Goal: Information Seeking & Learning: Learn about a topic

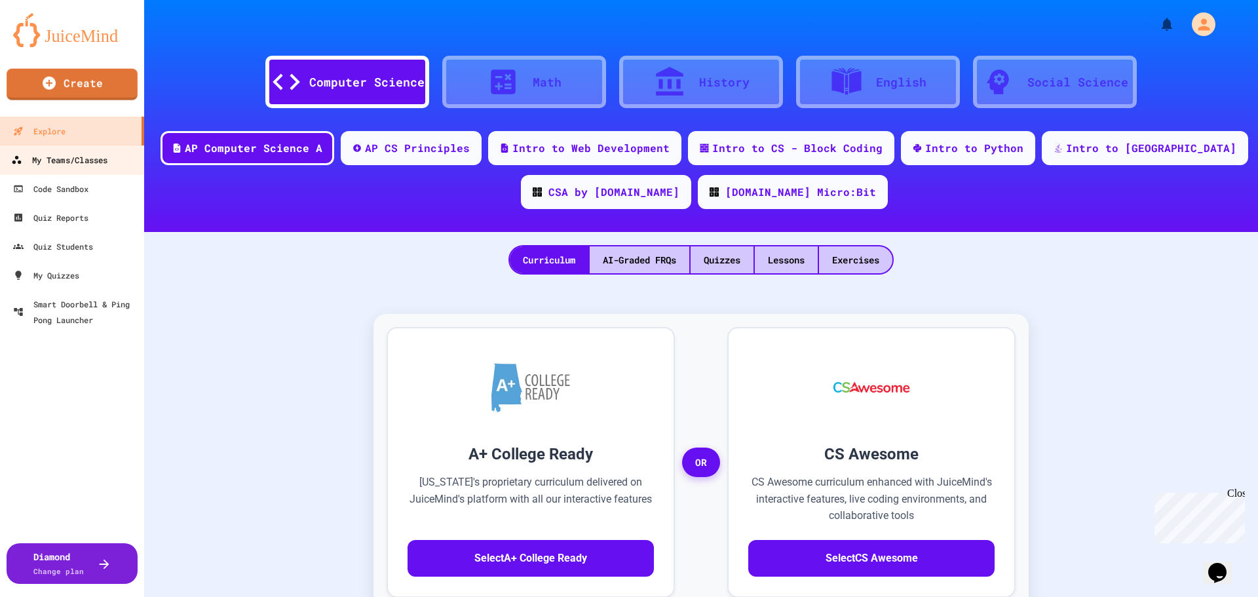
click at [107, 160] on div "My Teams/Classes" at bounding box center [59, 160] width 96 height 16
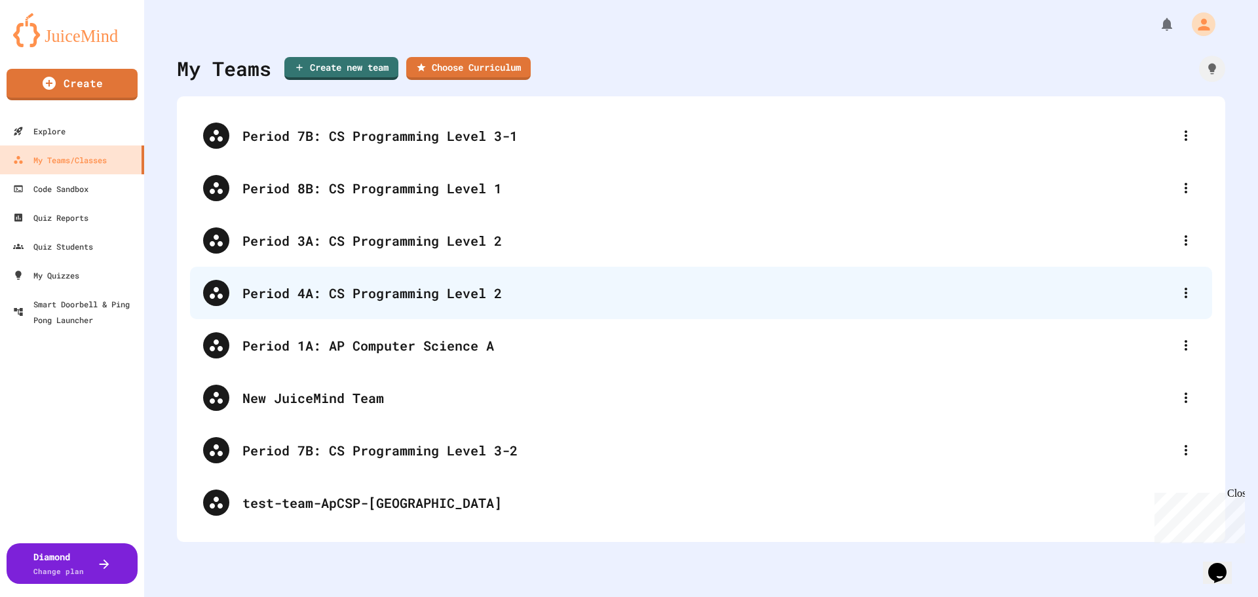
click at [390, 293] on div "Period 4A: CS Programming Level 2" at bounding box center [707, 293] width 930 height 20
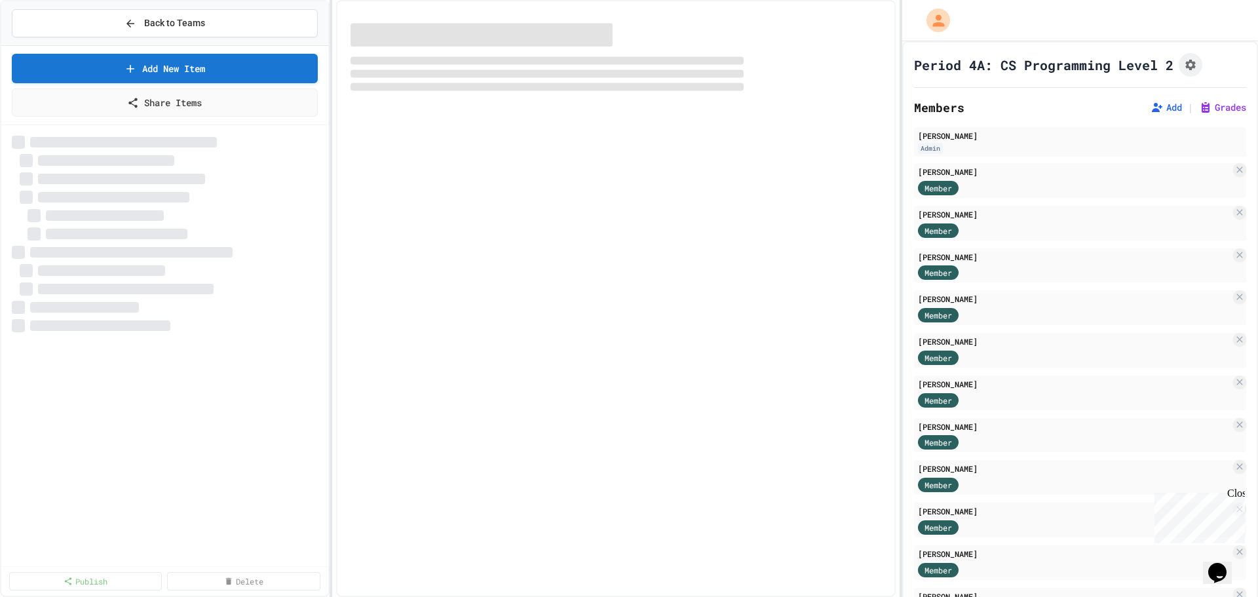
select select "***"
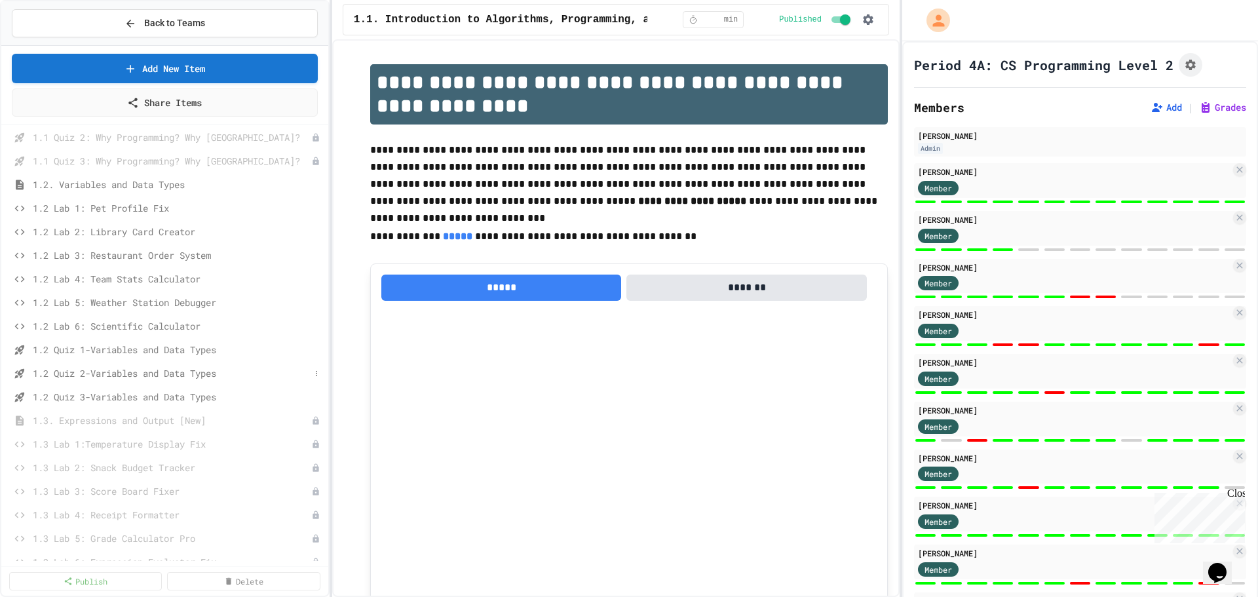
scroll to position [262, 0]
click at [197, 357] on span "1.3. Expressions and Output [New]" at bounding box center [165, 355] width 265 height 14
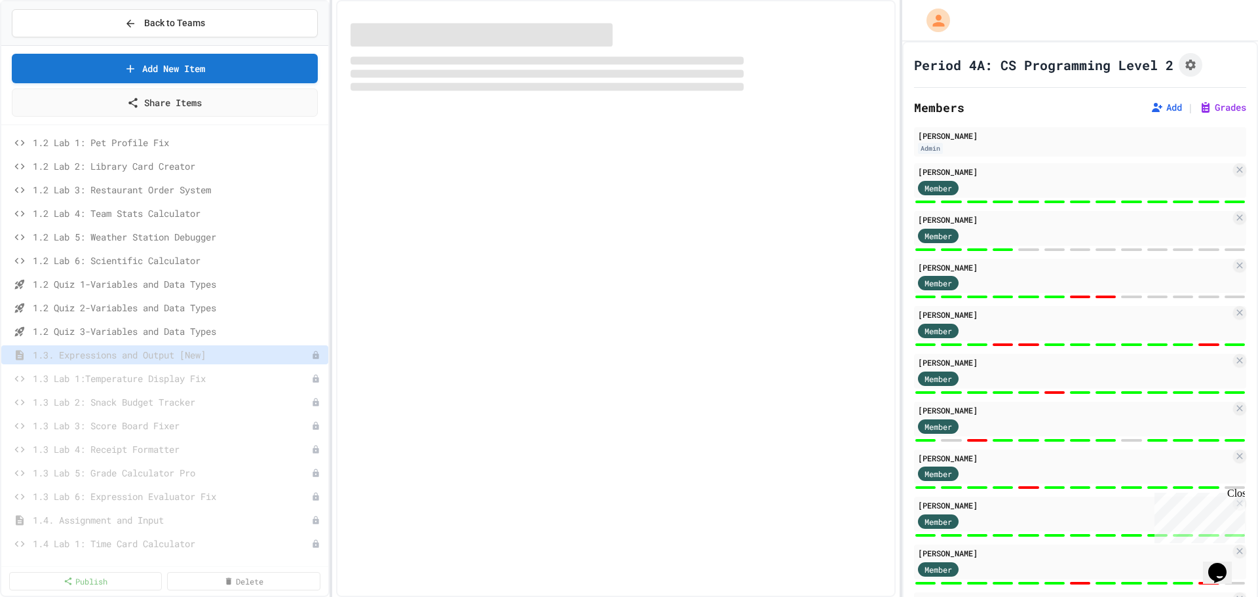
select select "***"
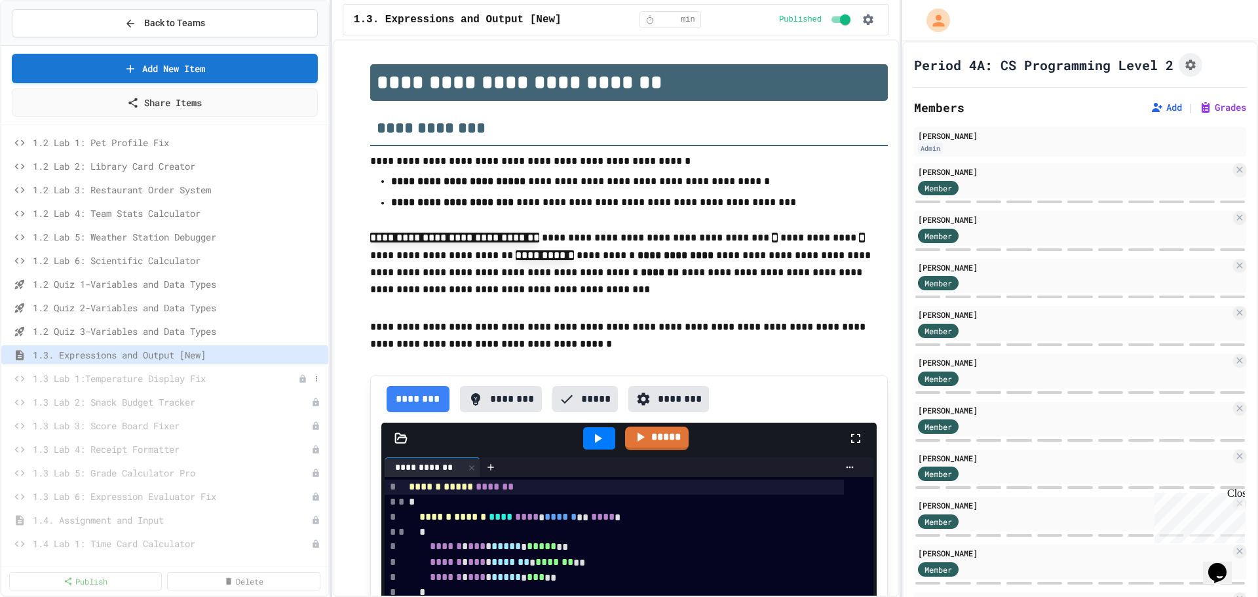
click at [176, 380] on span "1.3 Lab 1:Temperature Display Fix" at bounding box center [165, 378] width 265 height 14
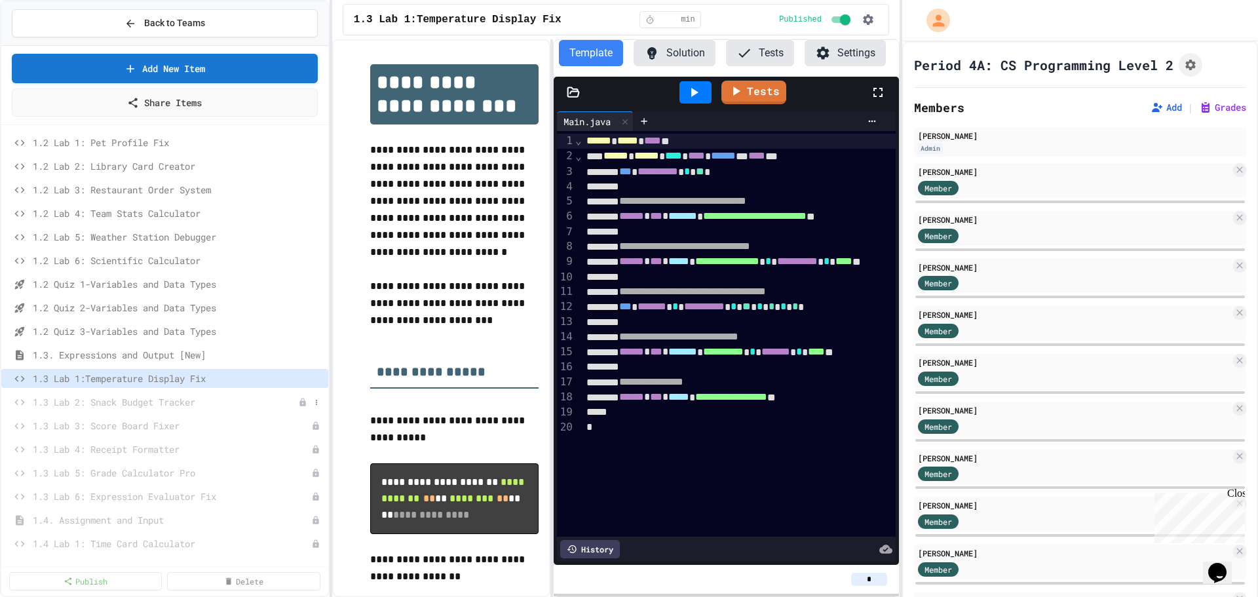
click at [179, 408] on span "1.3 Lab 2: Snack Budget Tracker" at bounding box center [165, 402] width 265 height 14
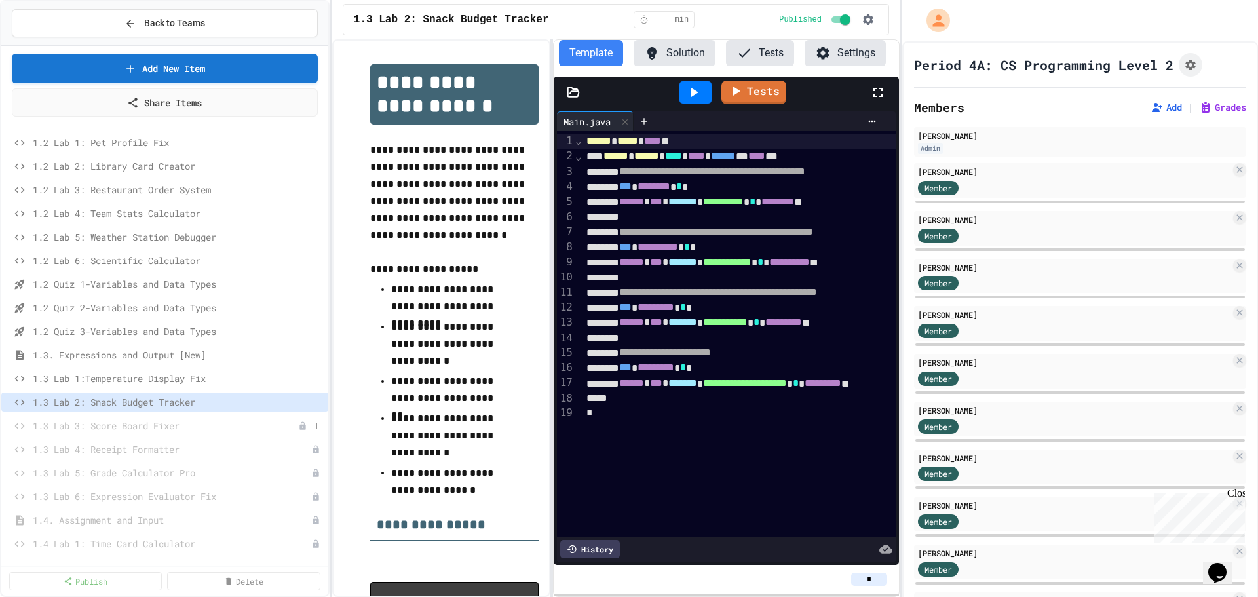
click at [162, 426] on span "1.3 Lab 3: Score Board Fixer" at bounding box center [165, 426] width 265 height 14
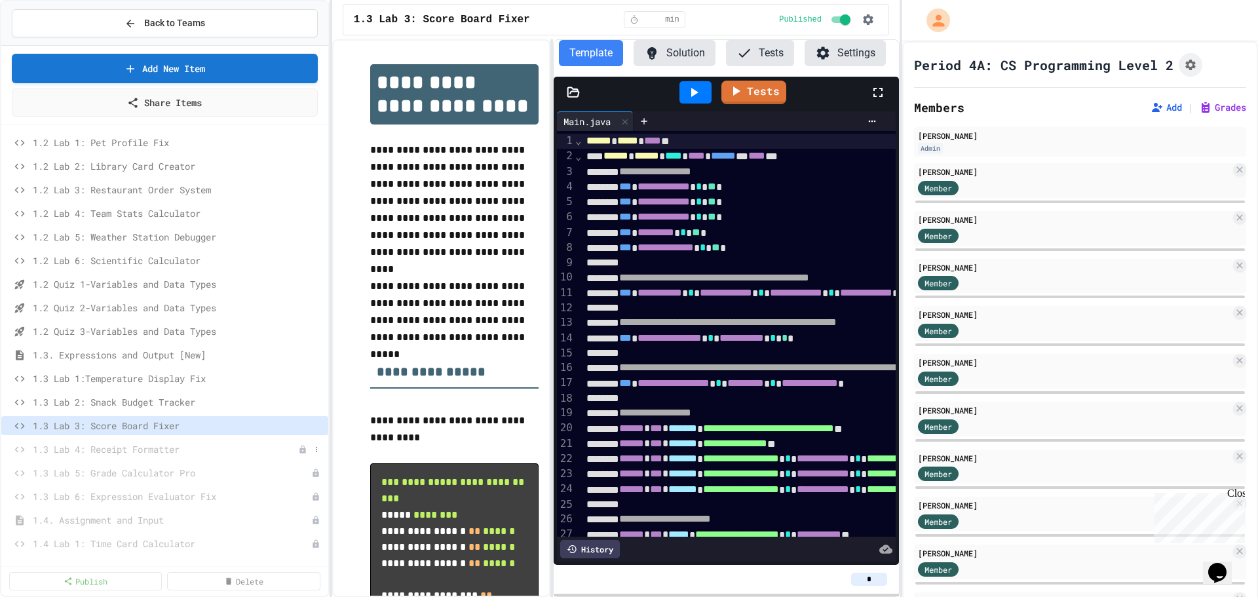
click at [167, 454] on span "1.3 Lab 4: Receipt Formatter" at bounding box center [165, 449] width 265 height 14
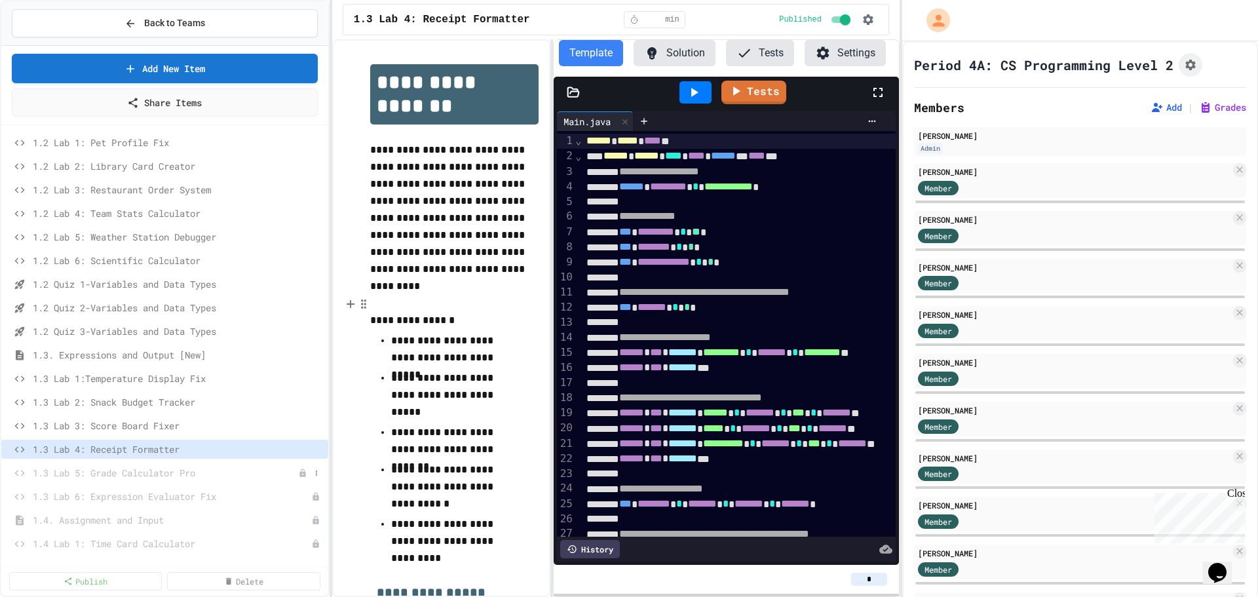
click at [135, 472] on span "1.3 Lab 5: Grade Calculator Pro" at bounding box center [165, 473] width 265 height 14
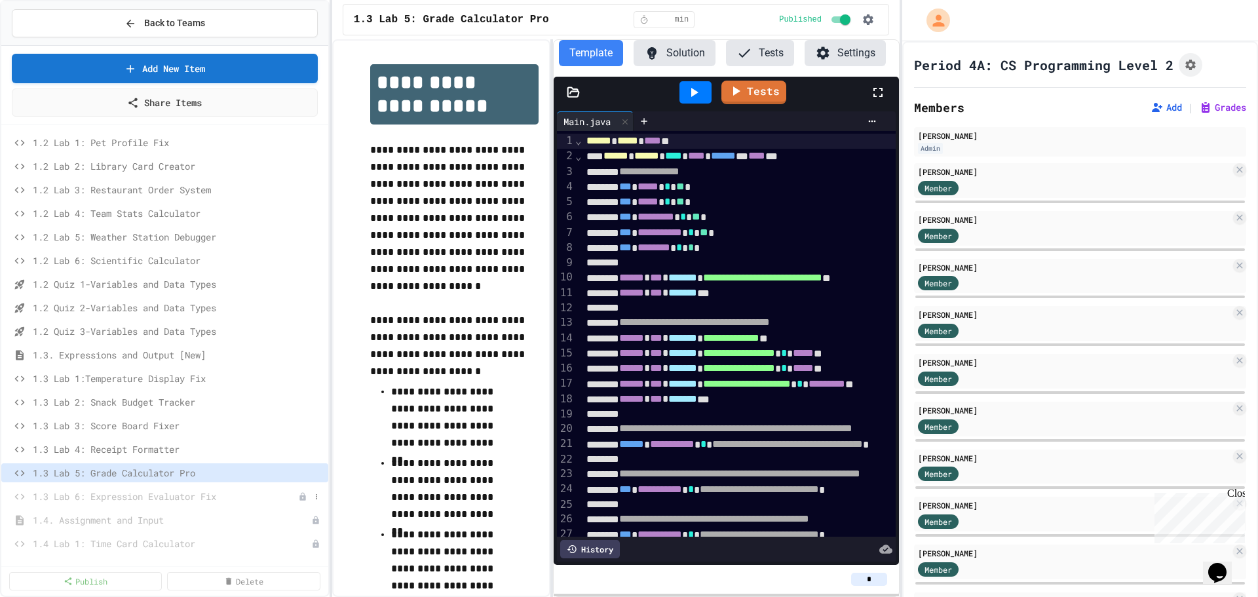
click at [160, 491] on span "1.3 Lab 6: Expression Evaluator Fix" at bounding box center [165, 496] width 265 height 14
